Goal: Information Seeking & Learning: Learn about a topic

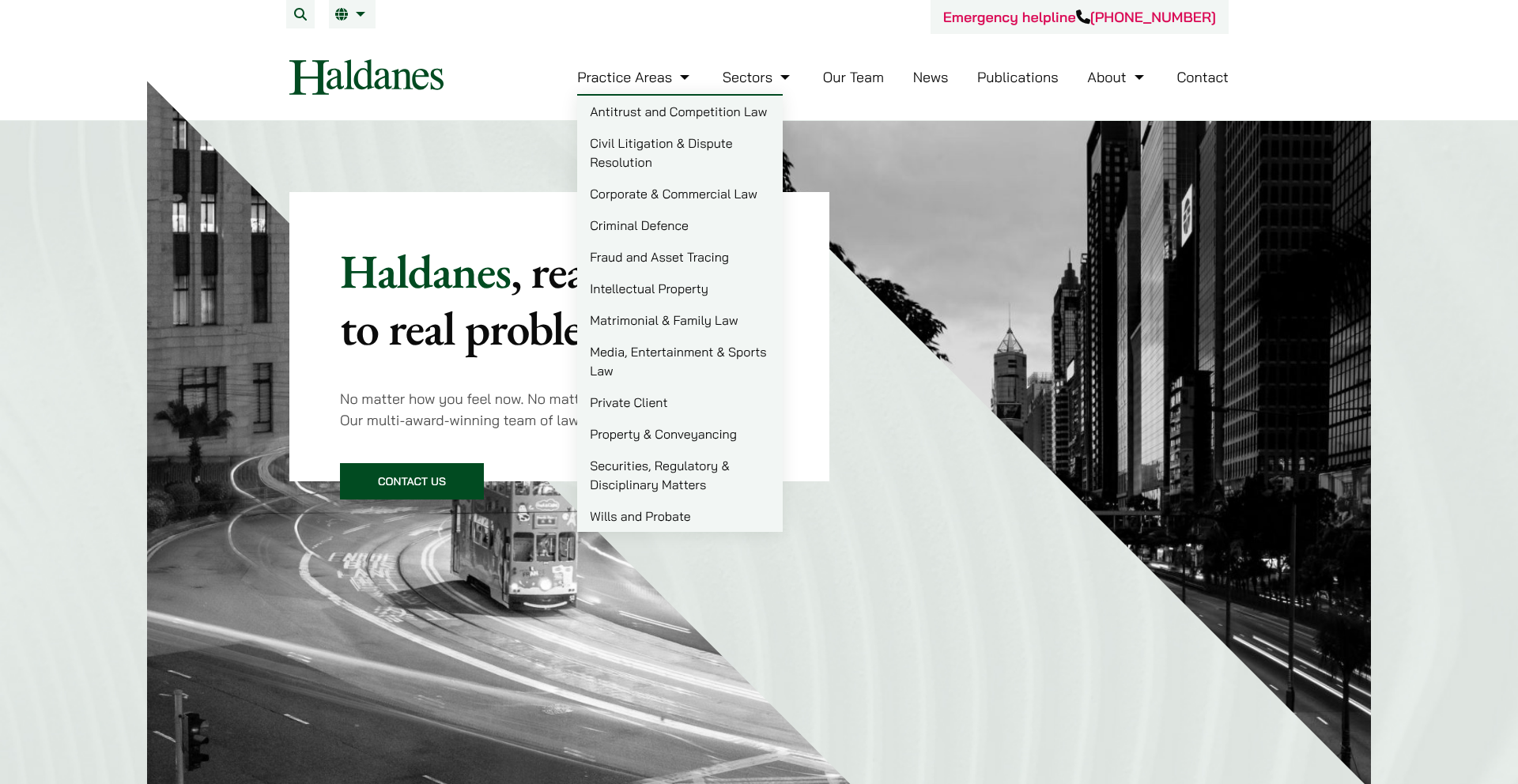
click at [676, 78] on link "Practice Areas" at bounding box center [635, 77] width 116 height 18
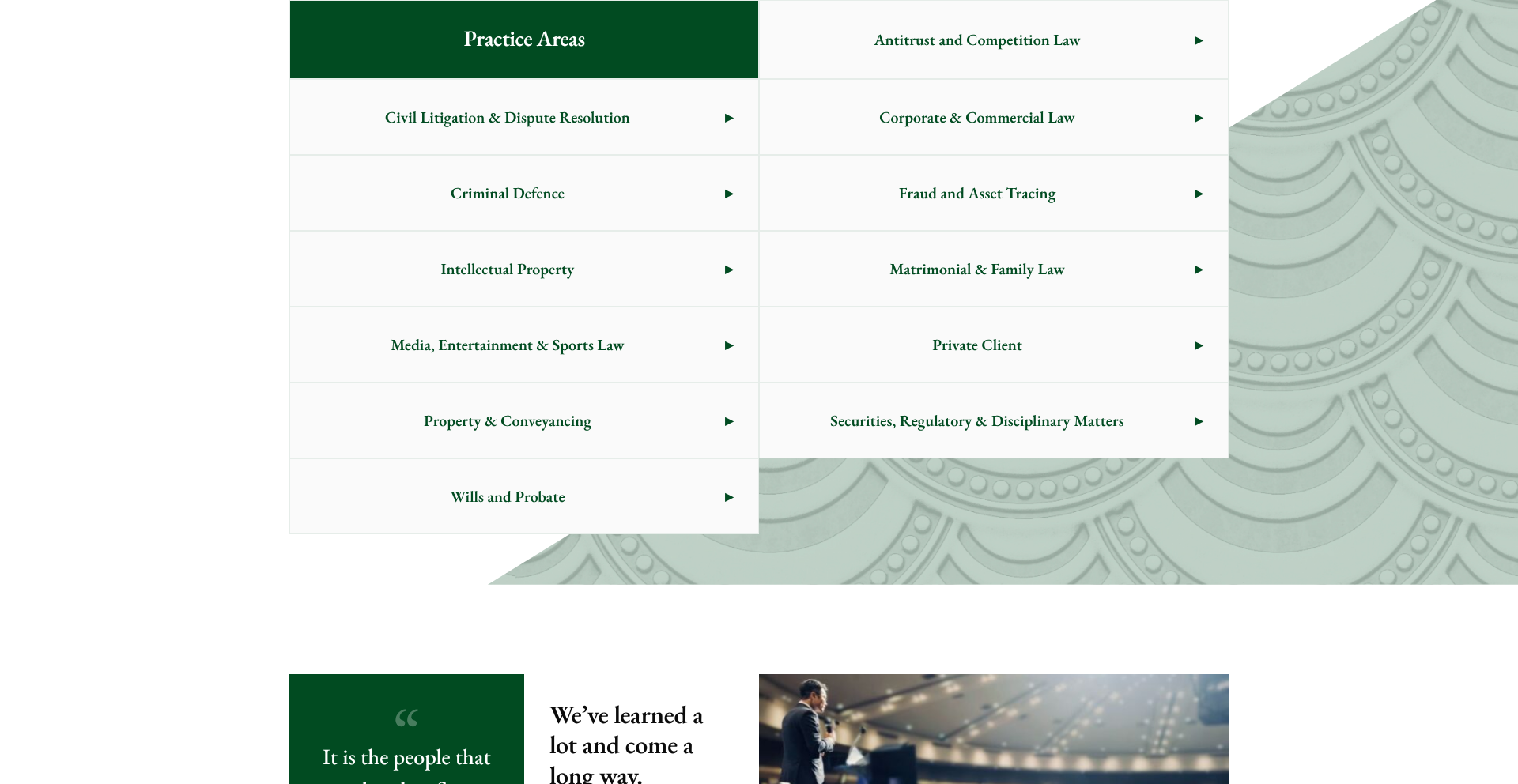
scroll to position [889, 0]
click at [633, 134] on span "Civil Litigation & Dispute Resolution" at bounding box center [507, 116] width 434 height 74
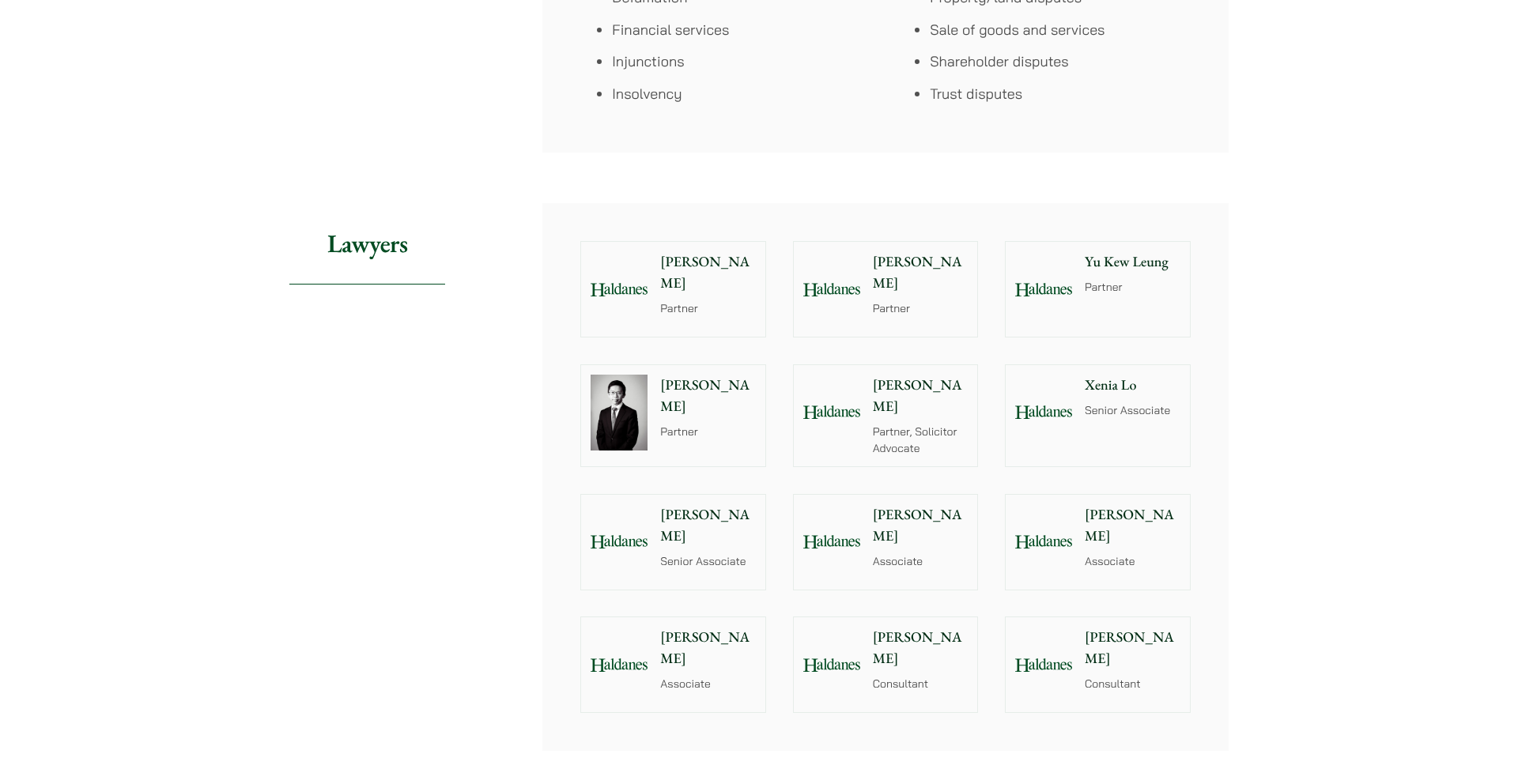
scroll to position [1351, 0]
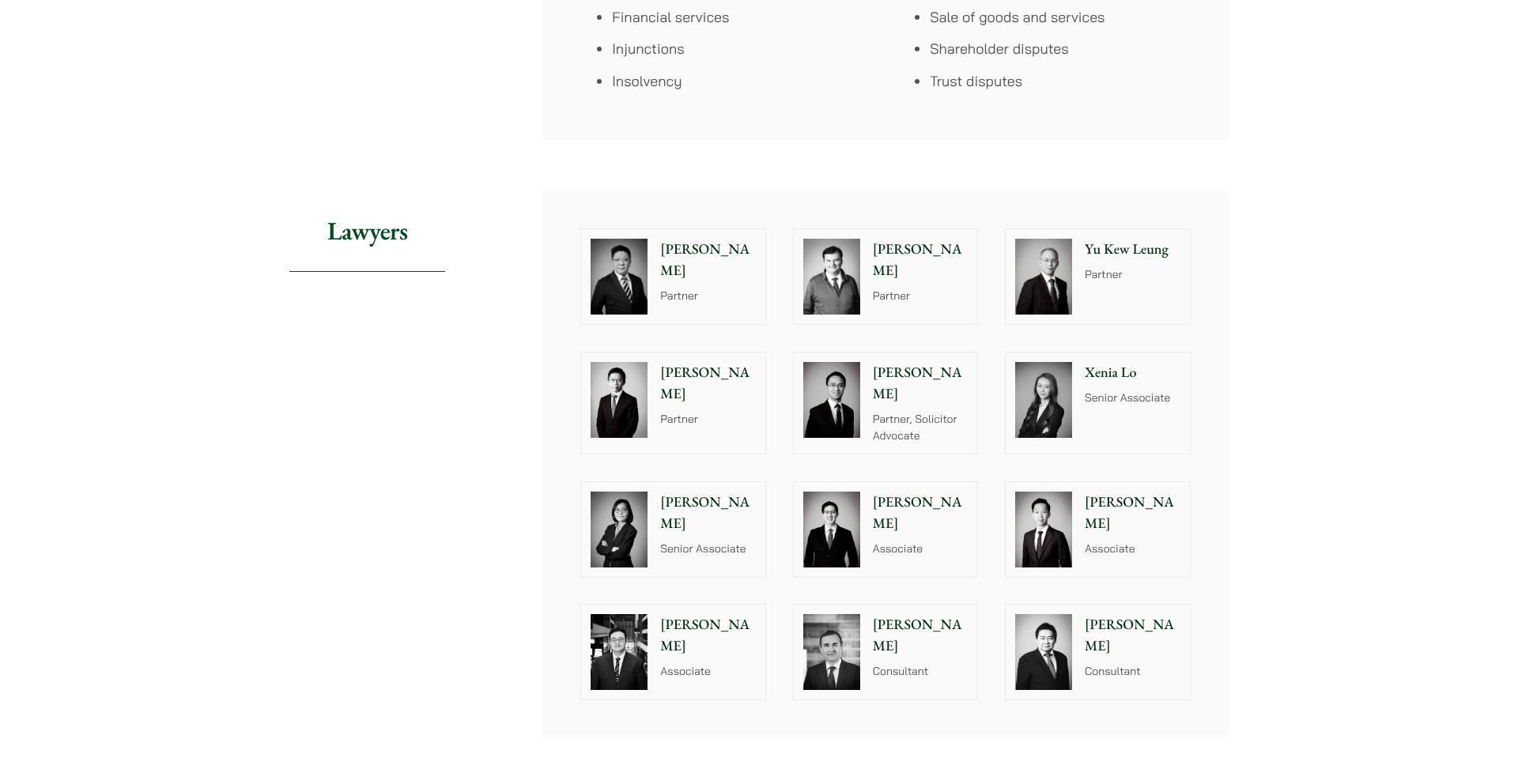
click at [917, 663] on p "Consultant" at bounding box center [920, 671] width 95 height 16
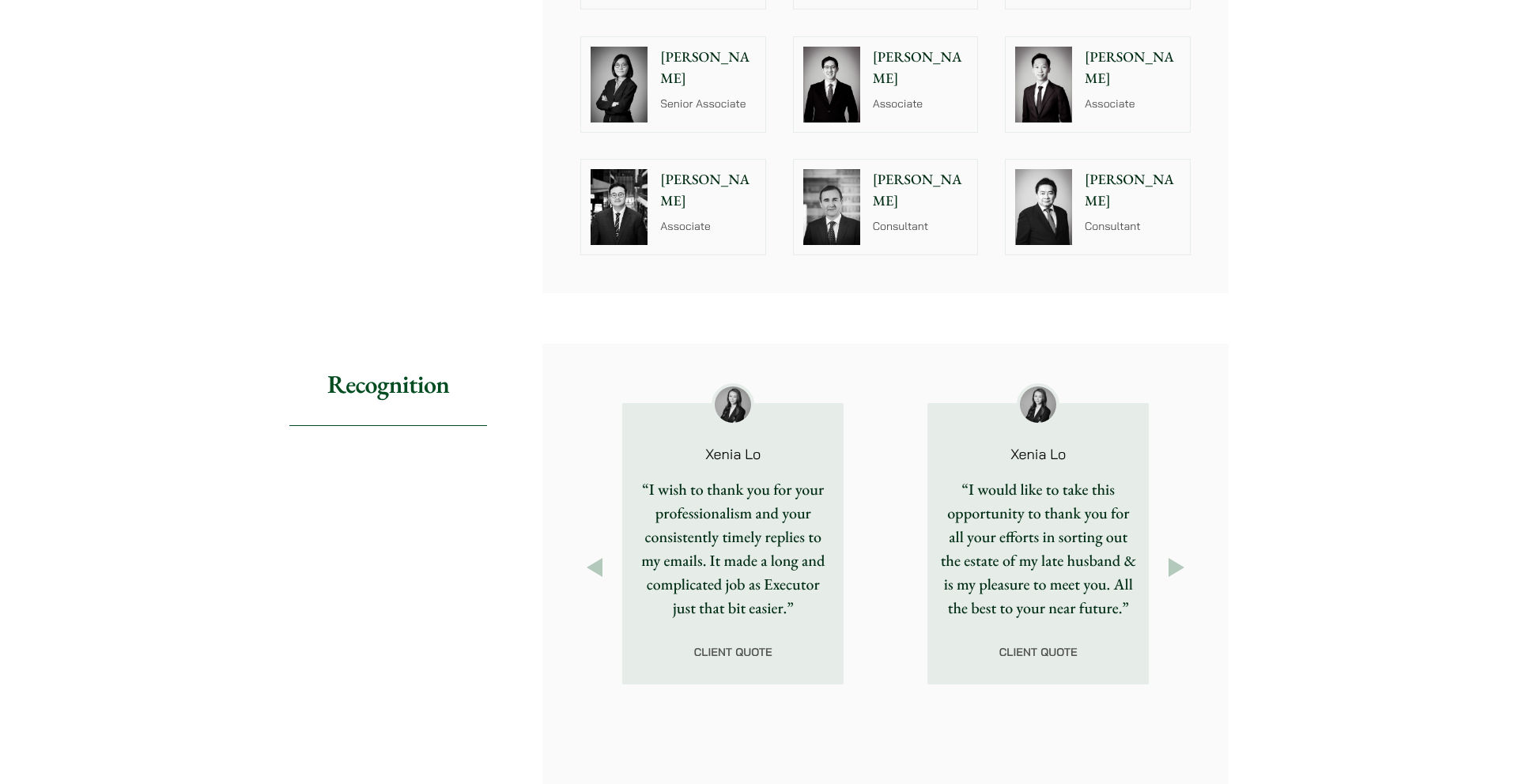
scroll to position [1403, 0]
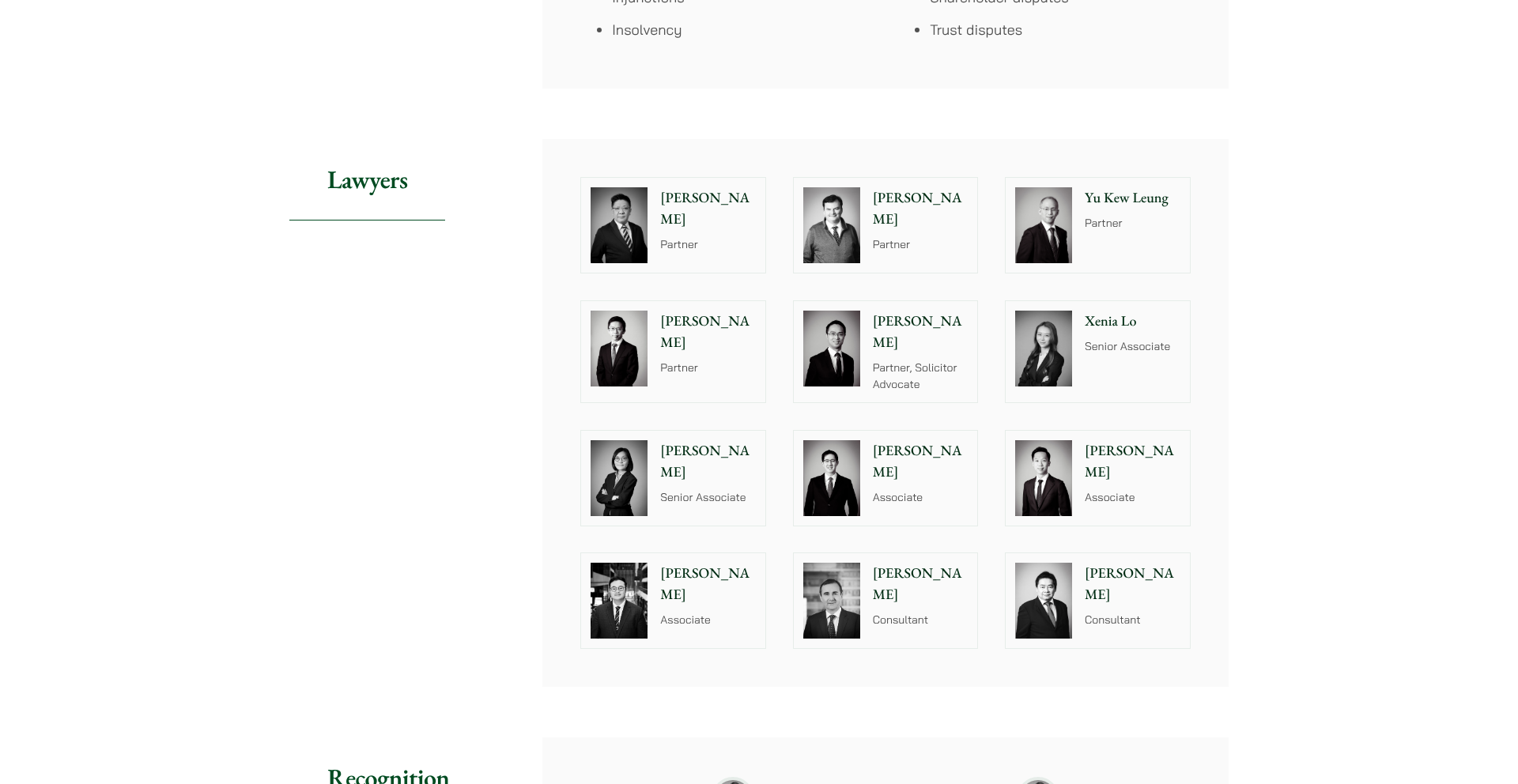
click at [691, 198] on p "Paul Lui" at bounding box center [707, 208] width 95 height 43
click at [881, 237] on div "Patrick Rattigan Partner" at bounding box center [924, 225] width 108 height 94
click at [1079, 221] on div at bounding box center [1043, 225] width 75 height 94
click at [754, 358] on div "Henry Ma Partner" at bounding box center [711, 351] width 108 height 101
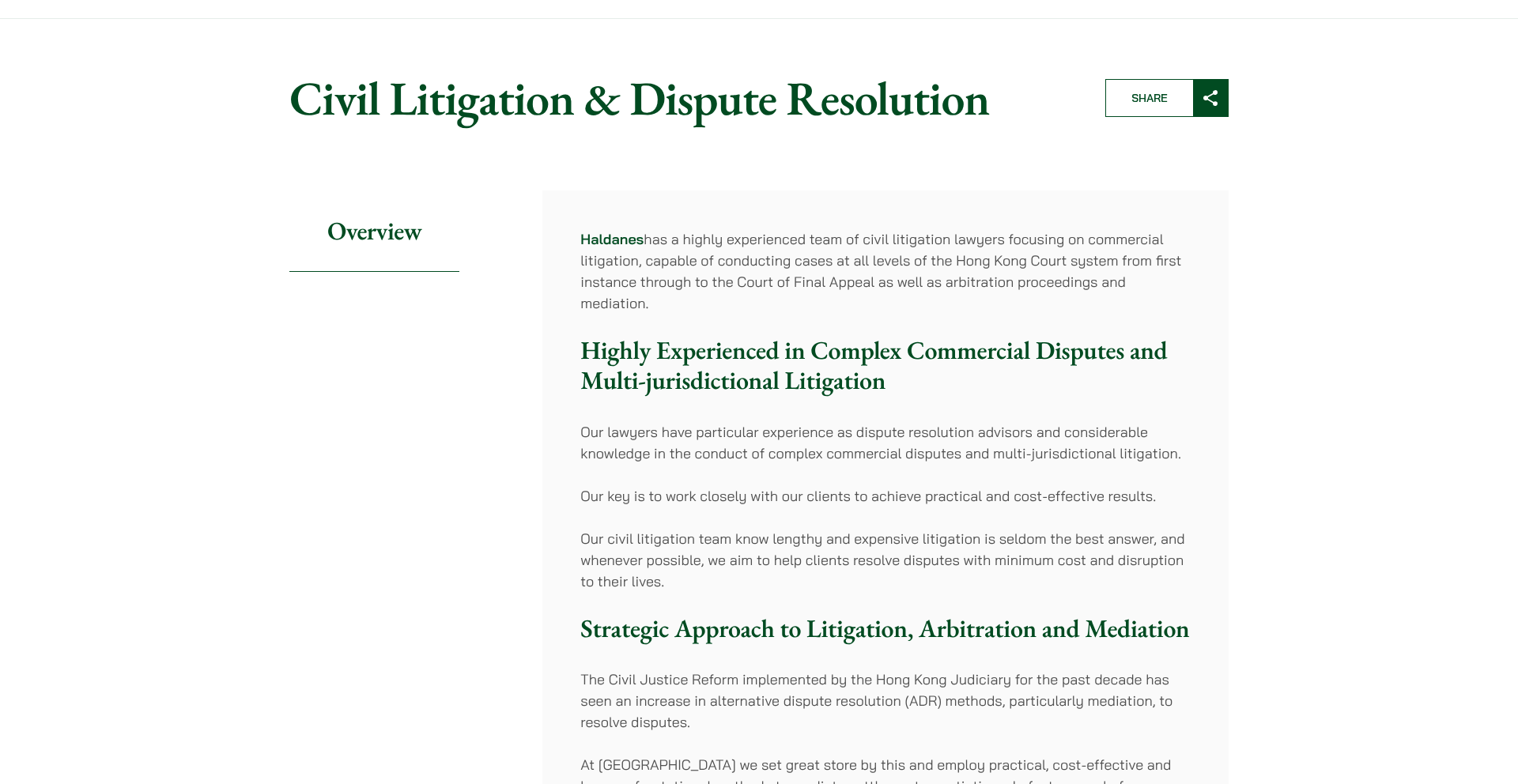
scroll to position [0, 0]
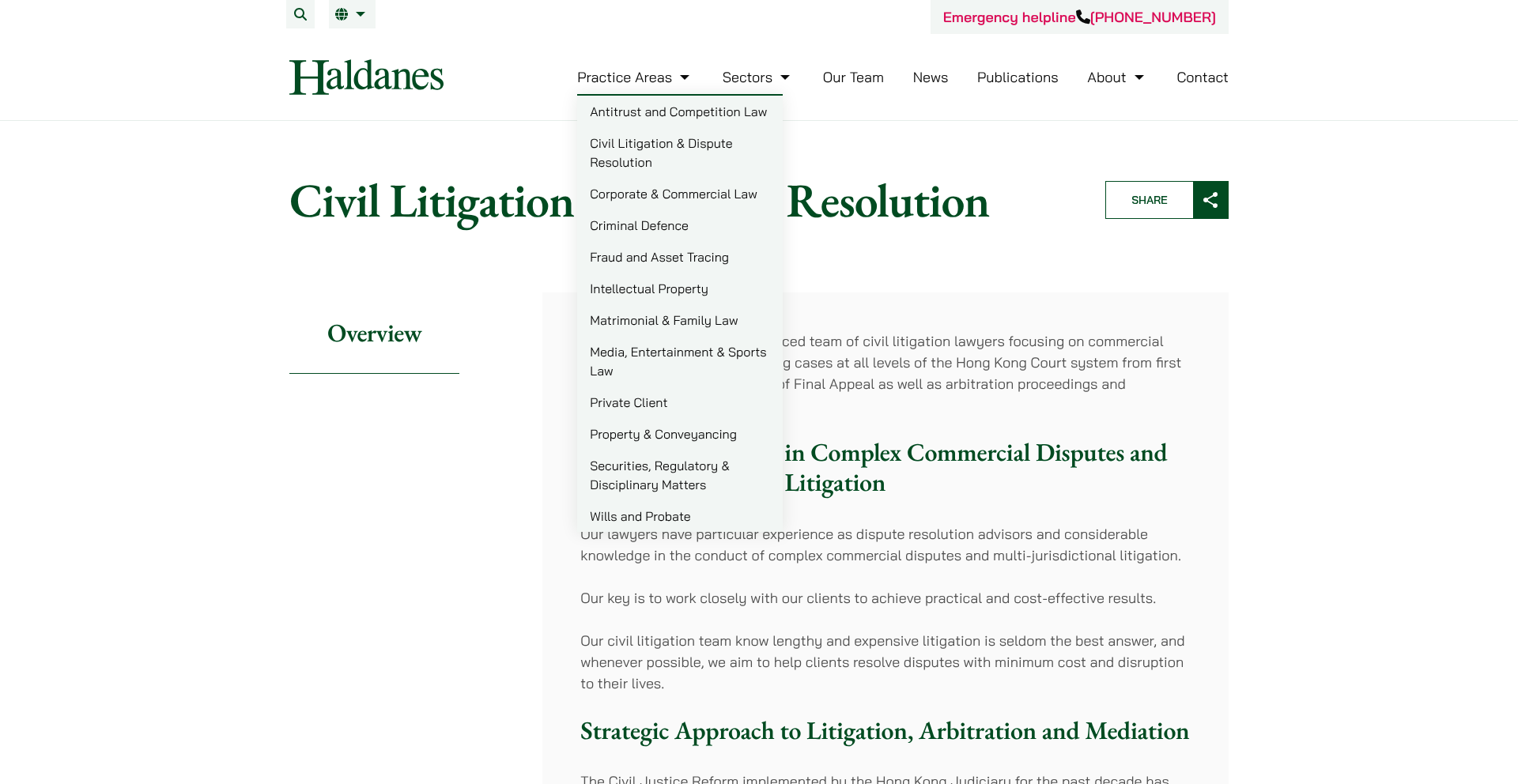
click at [671, 154] on link "Civil Litigation & Dispute Resolution" at bounding box center [680, 153] width 205 height 51
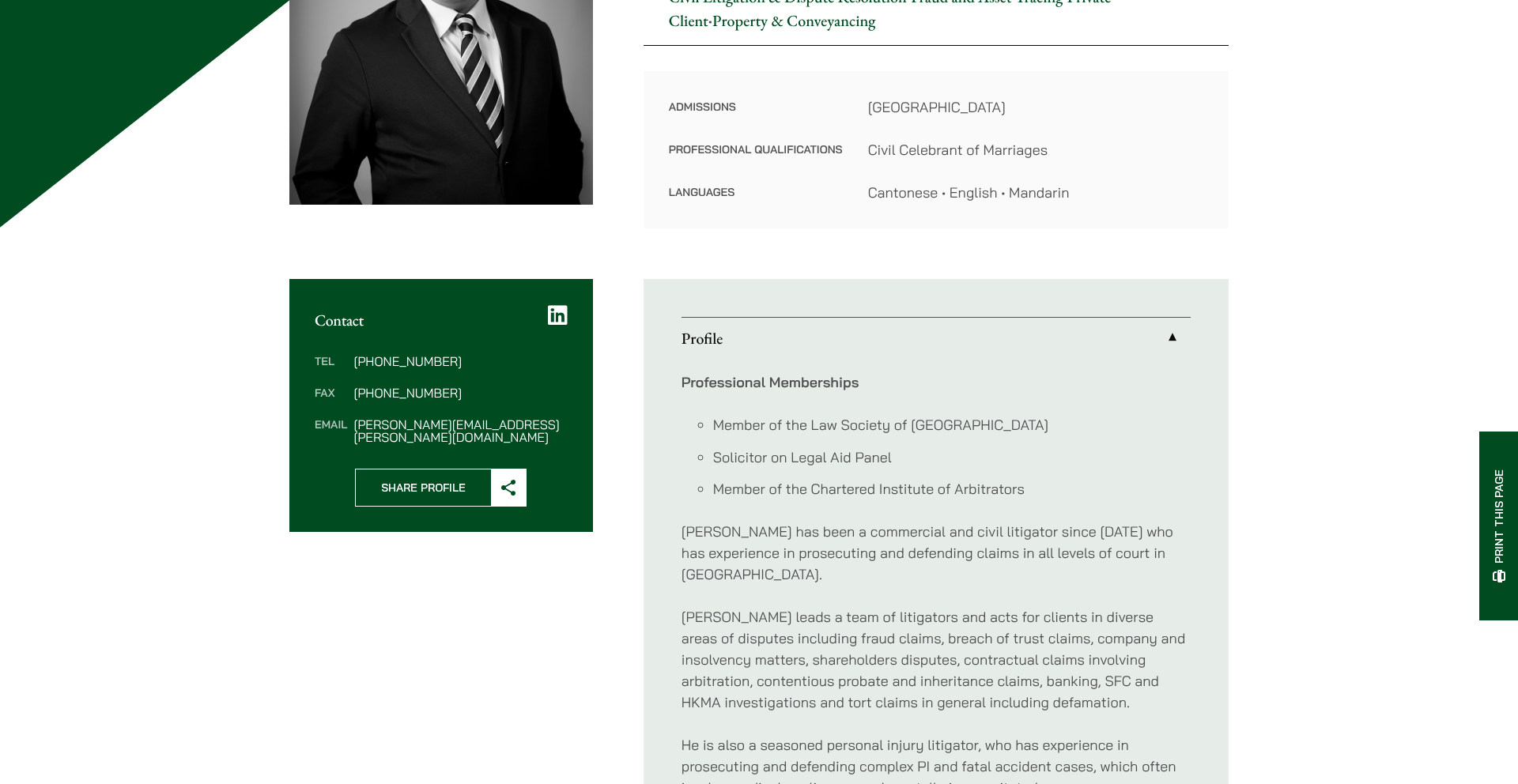
scroll to position [344, 0]
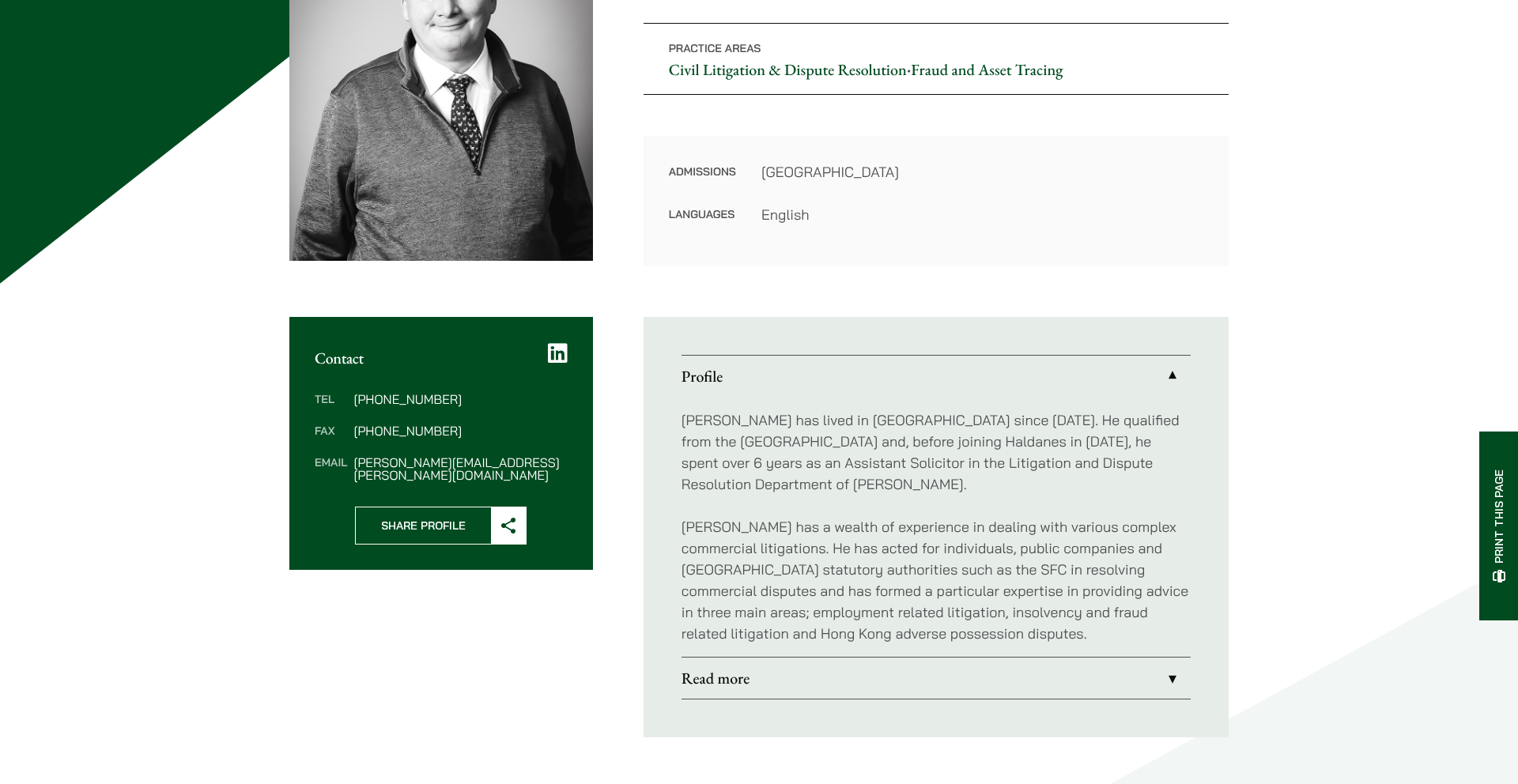
scroll to position [292, 0]
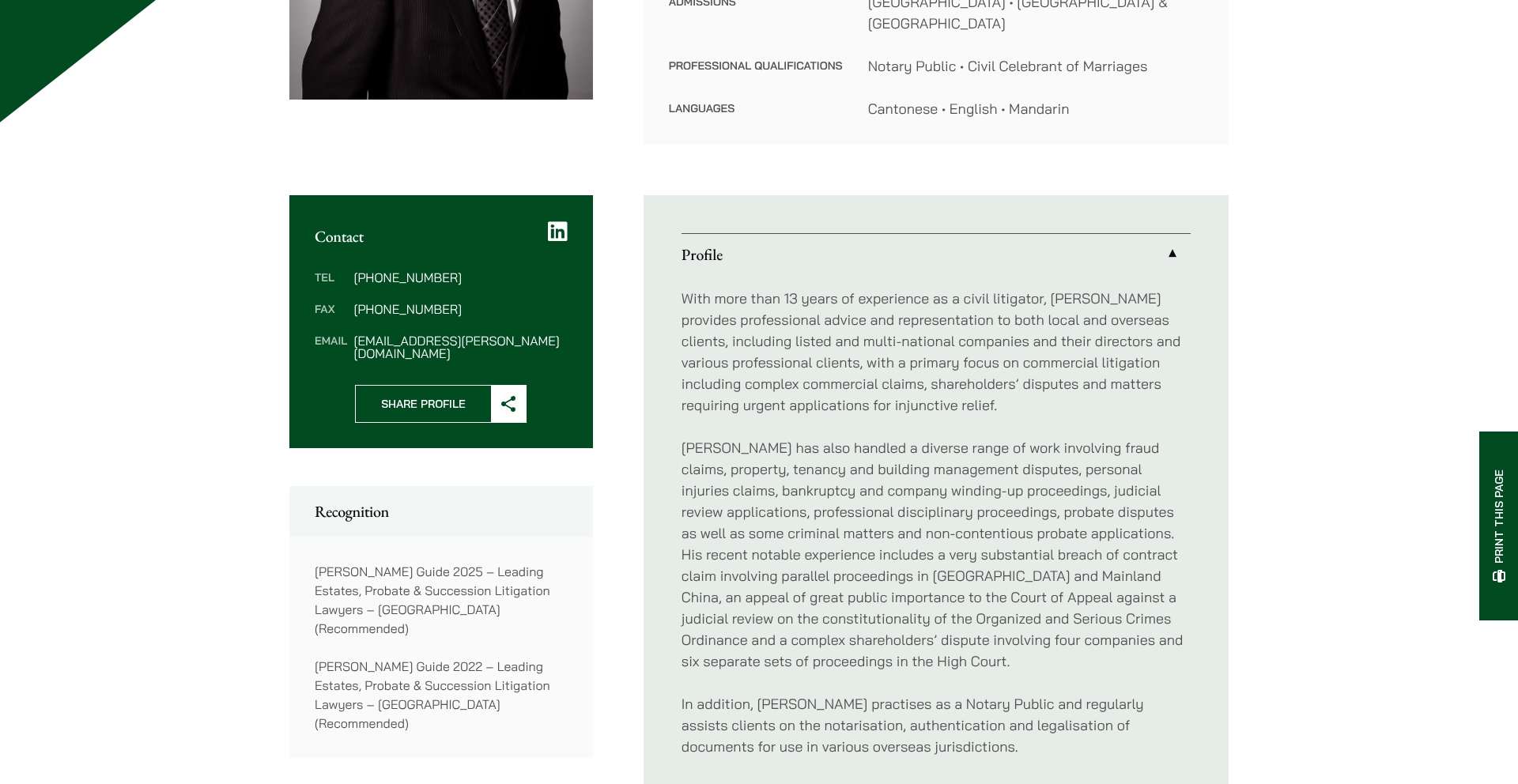
scroll to position [457, 0]
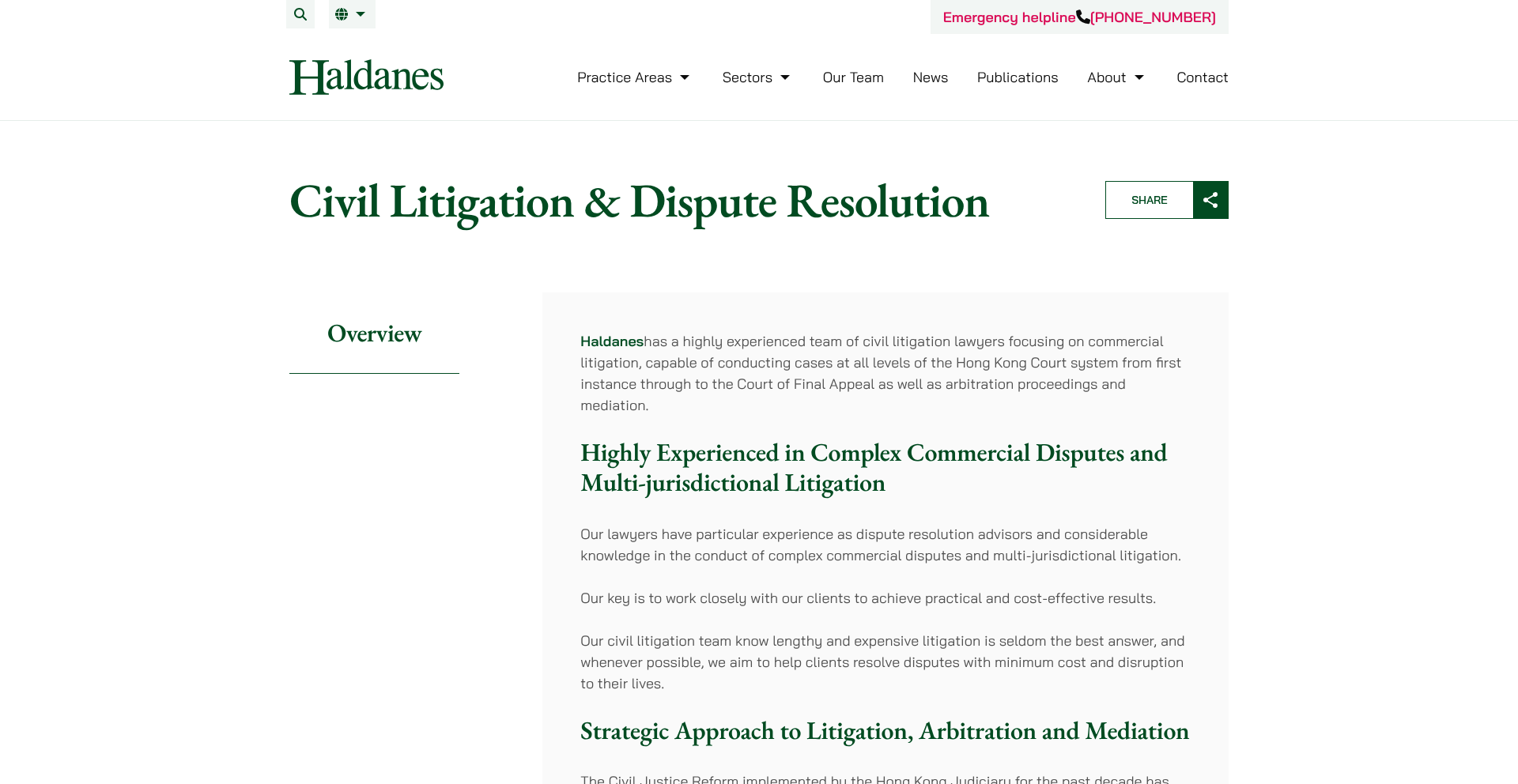
click at [298, 14] on button "Search" at bounding box center [300, 14] width 28 height 28
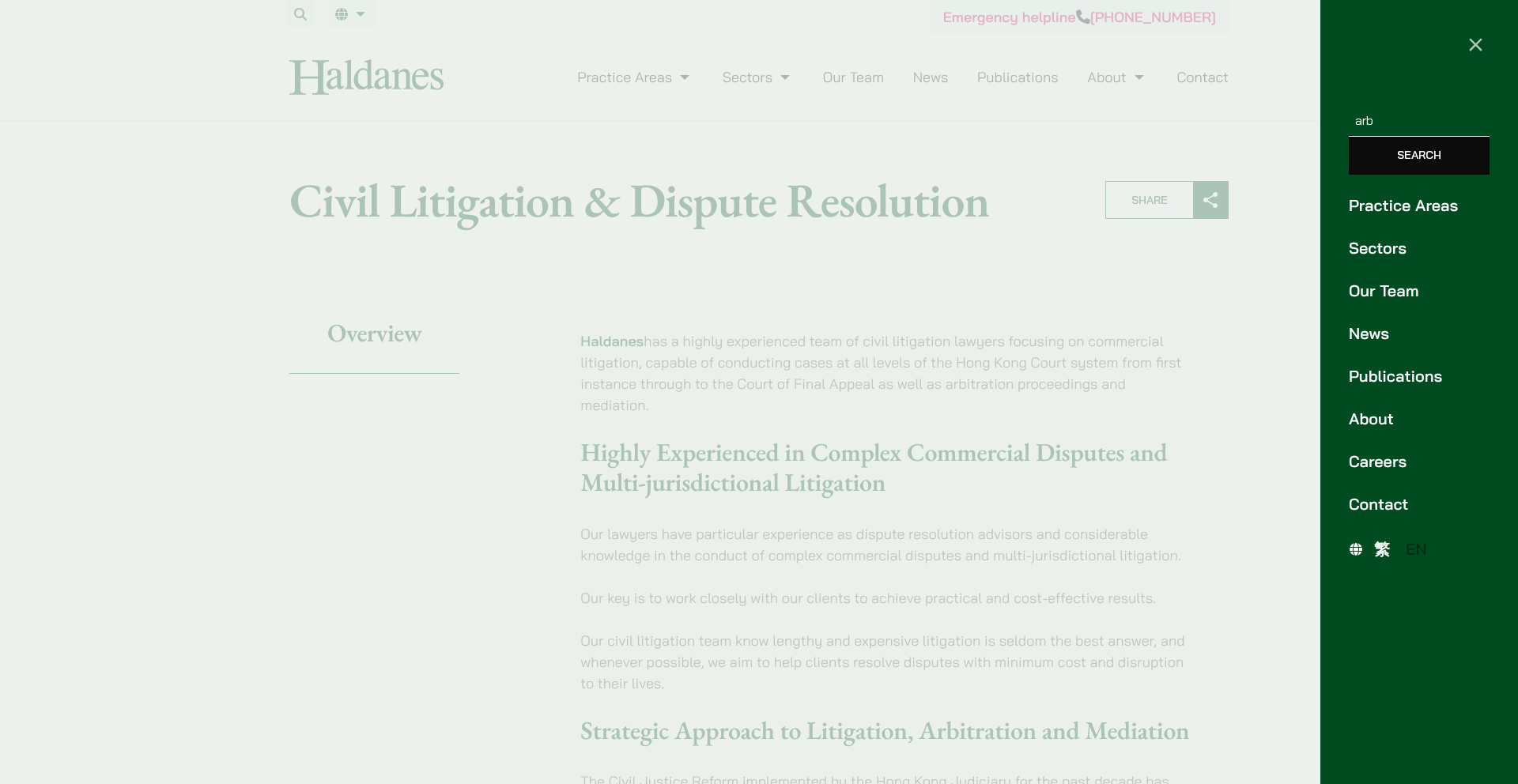
type input "arbitration"
click at [1422, 157] on input "Search" at bounding box center [1419, 155] width 141 height 38
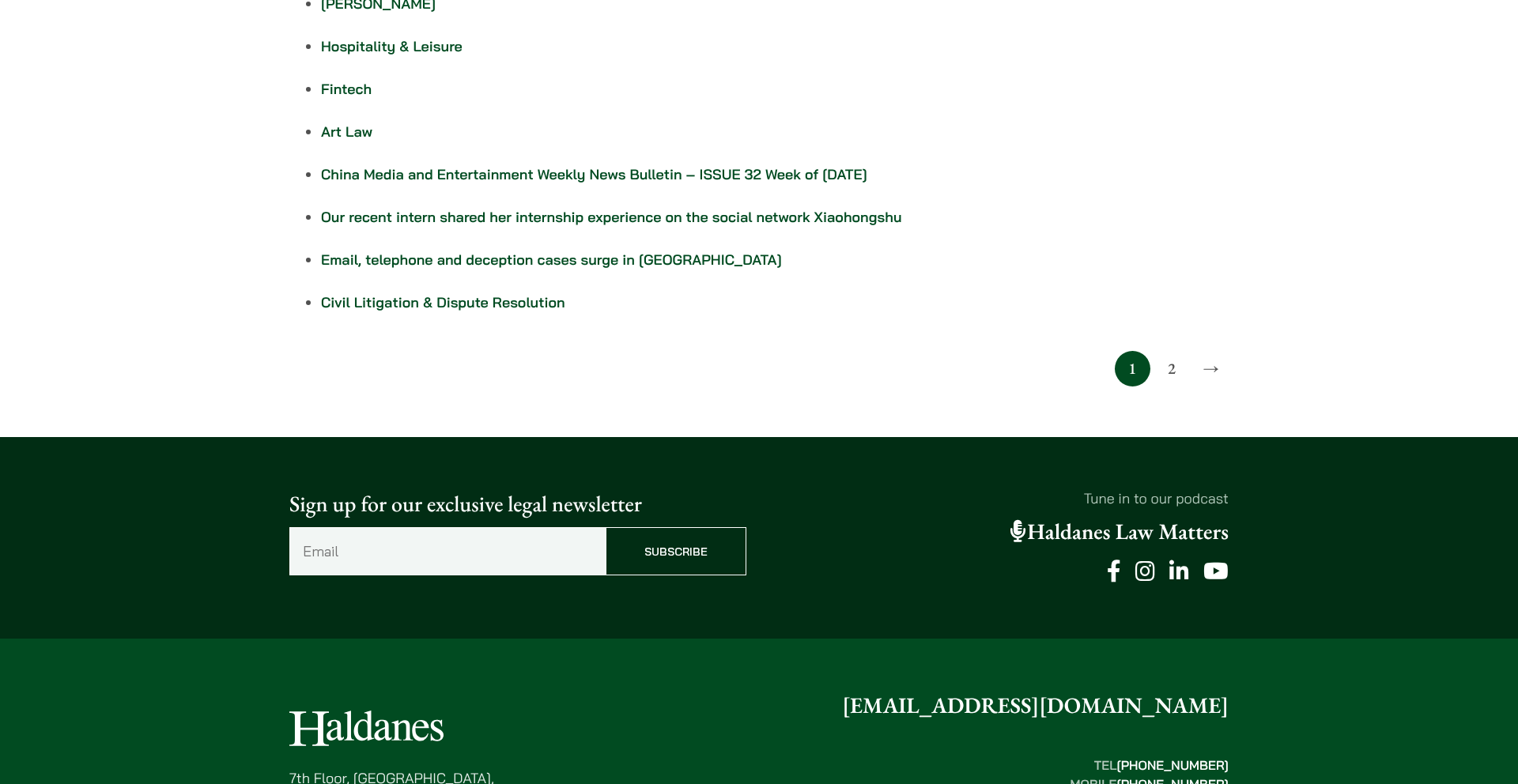
scroll to position [164, 0]
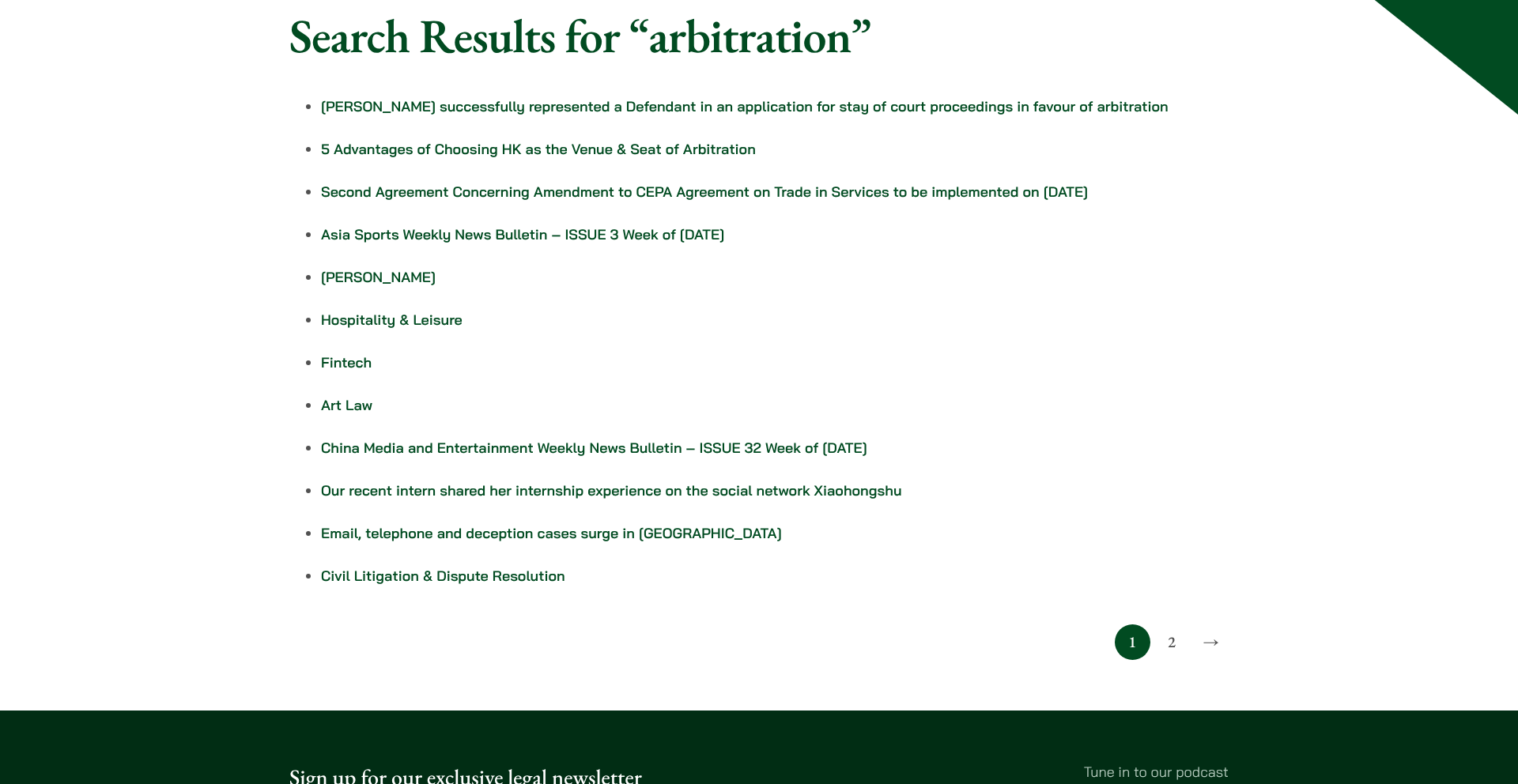
click at [436, 571] on link "Civil Litigation & Dispute Resolution" at bounding box center [443, 576] width 245 height 18
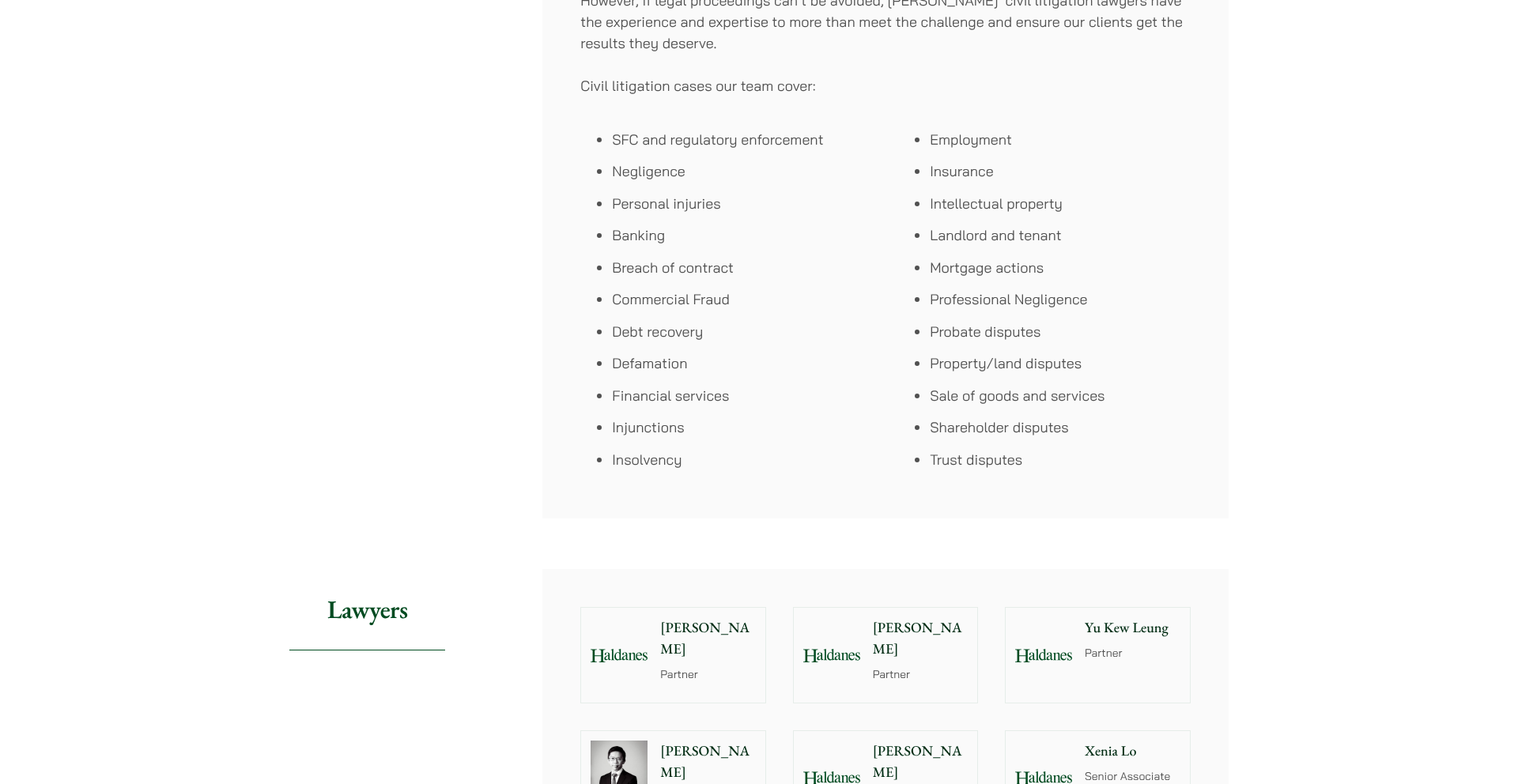
scroll to position [1251, 0]
